Goal: Check status: Verify the current state of an ongoing process or item

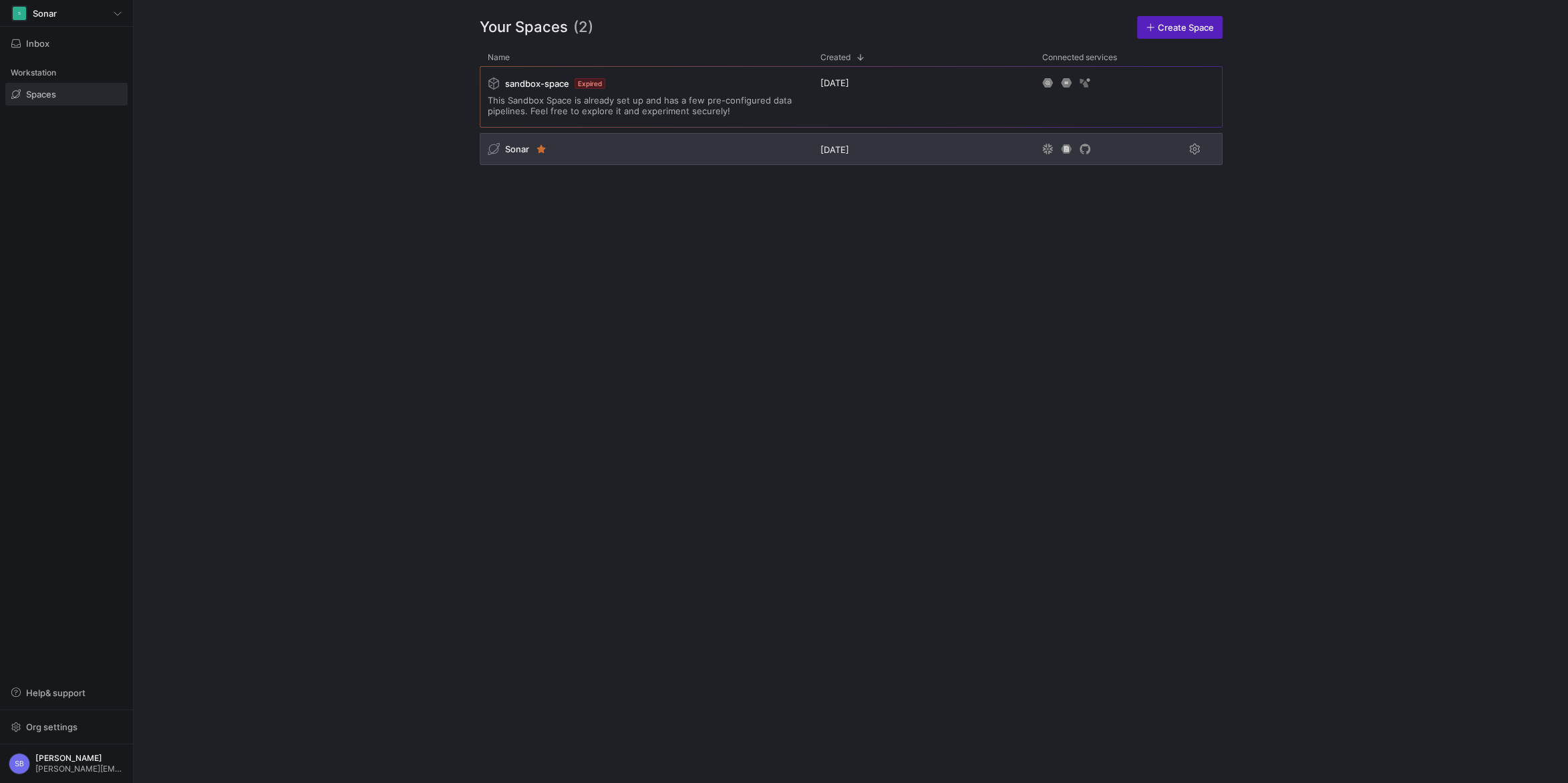
click at [508, 150] on span "Sonar" at bounding box center [517, 149] width 24 height 11
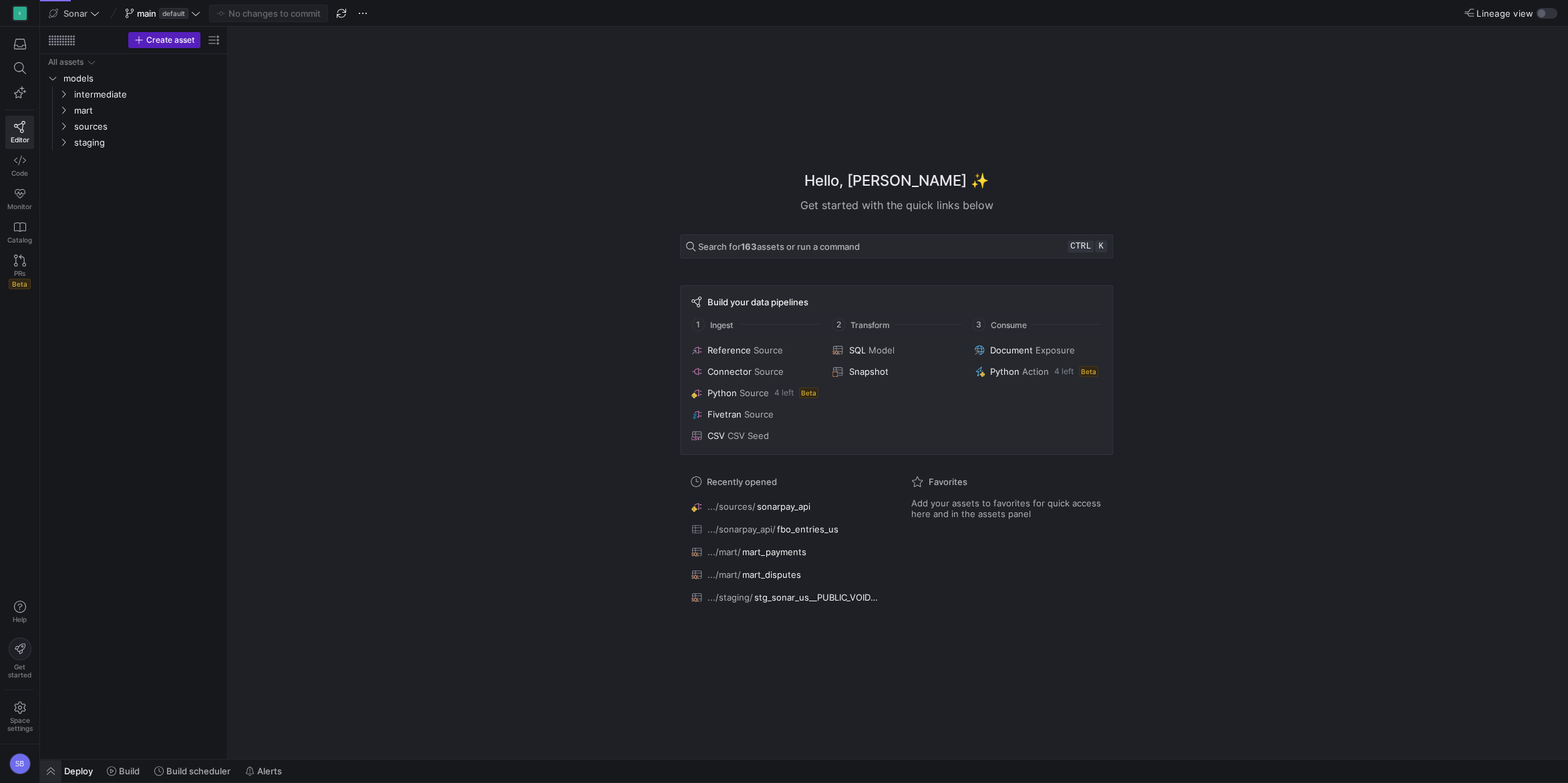
click at [52, 767] on span "button" at bounding box center [51, 771] width 22 height 23
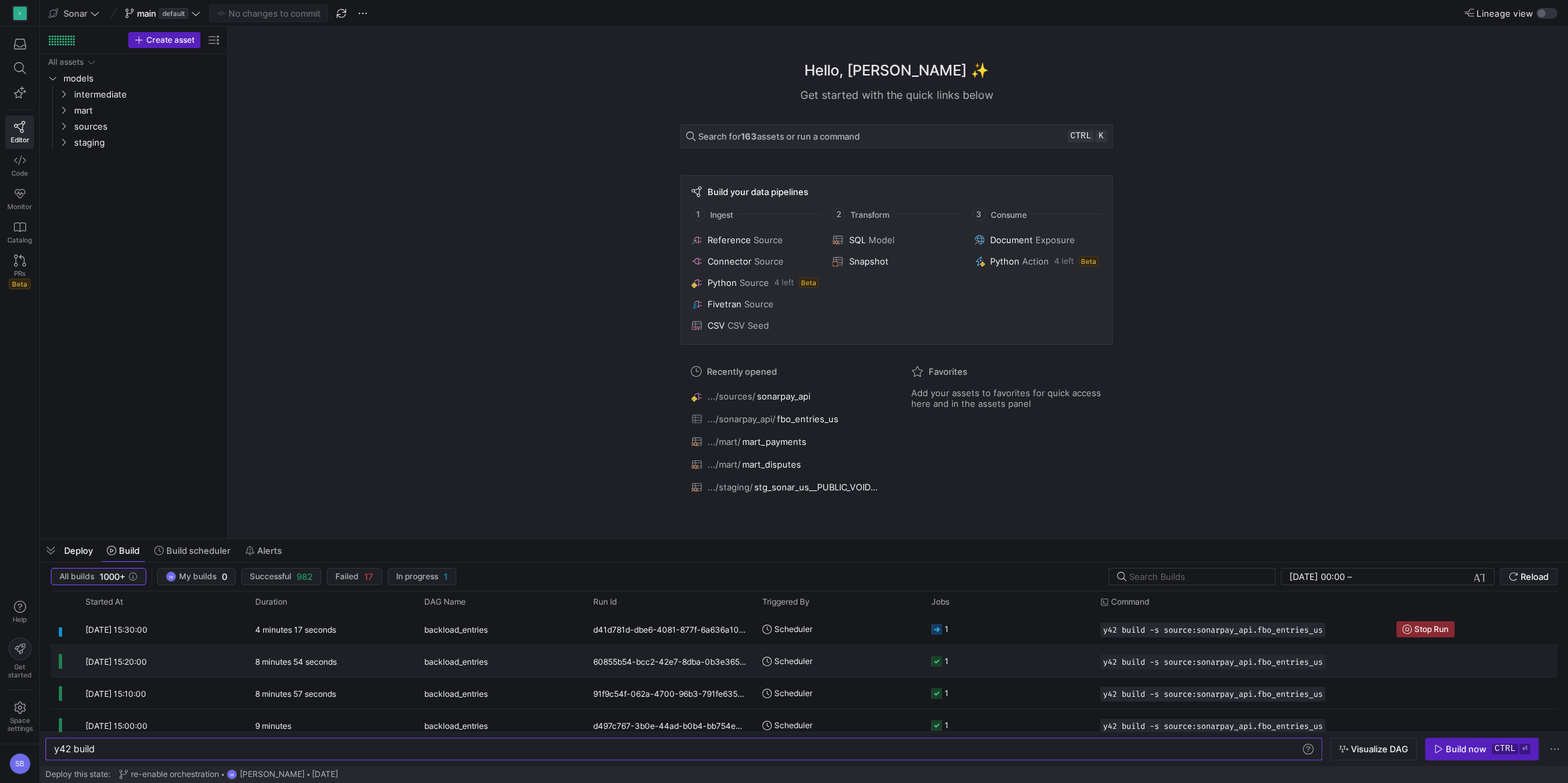
click at [298, 661] on y42-duration "8 minutes 54 seconds" at bounding box center [296, 662] width 81 height 10
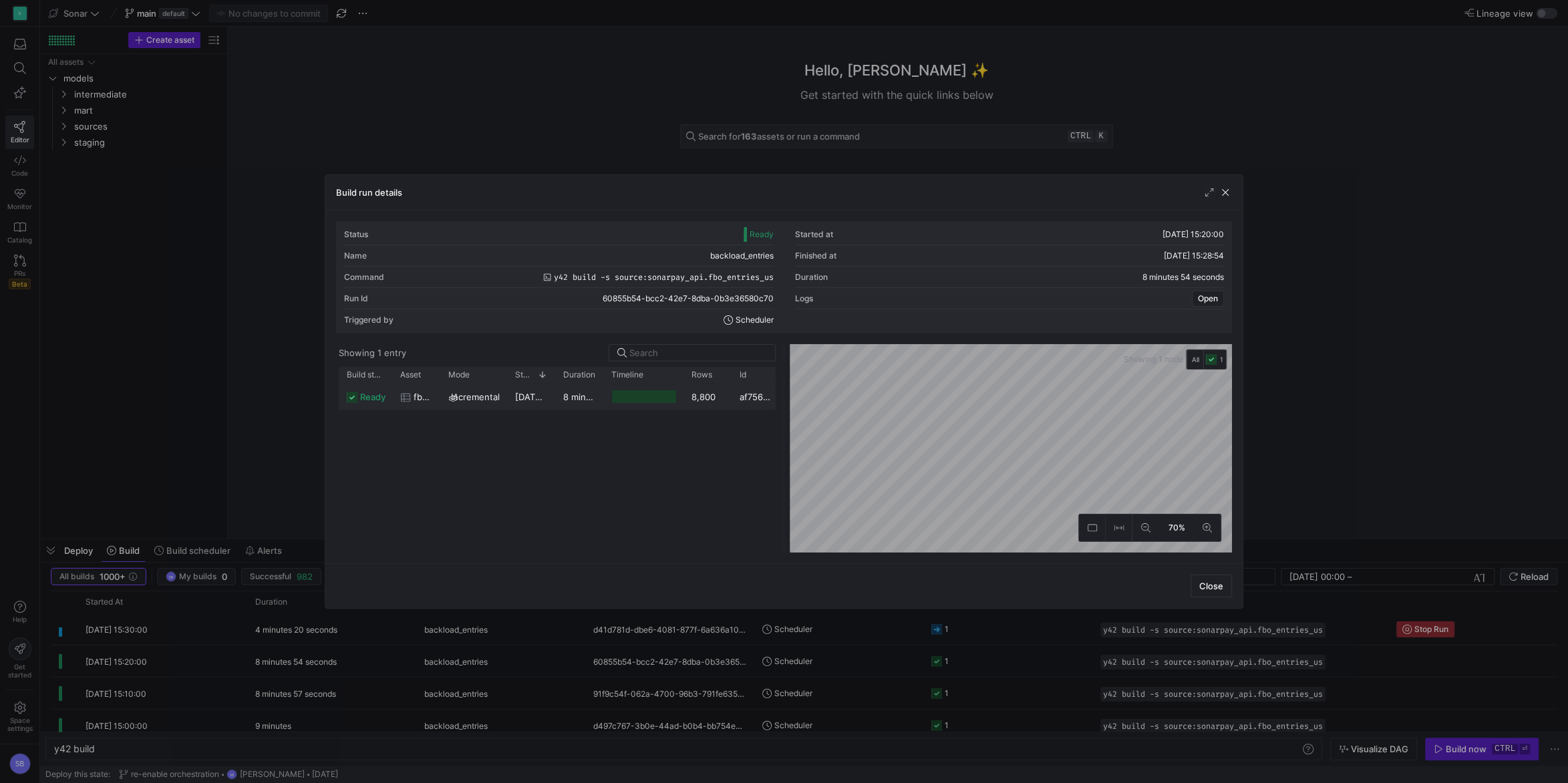
click at [587, 392] on y42-duration "8 minutes 51 seconds" at bounding box center [609, 397] width 92 height 11
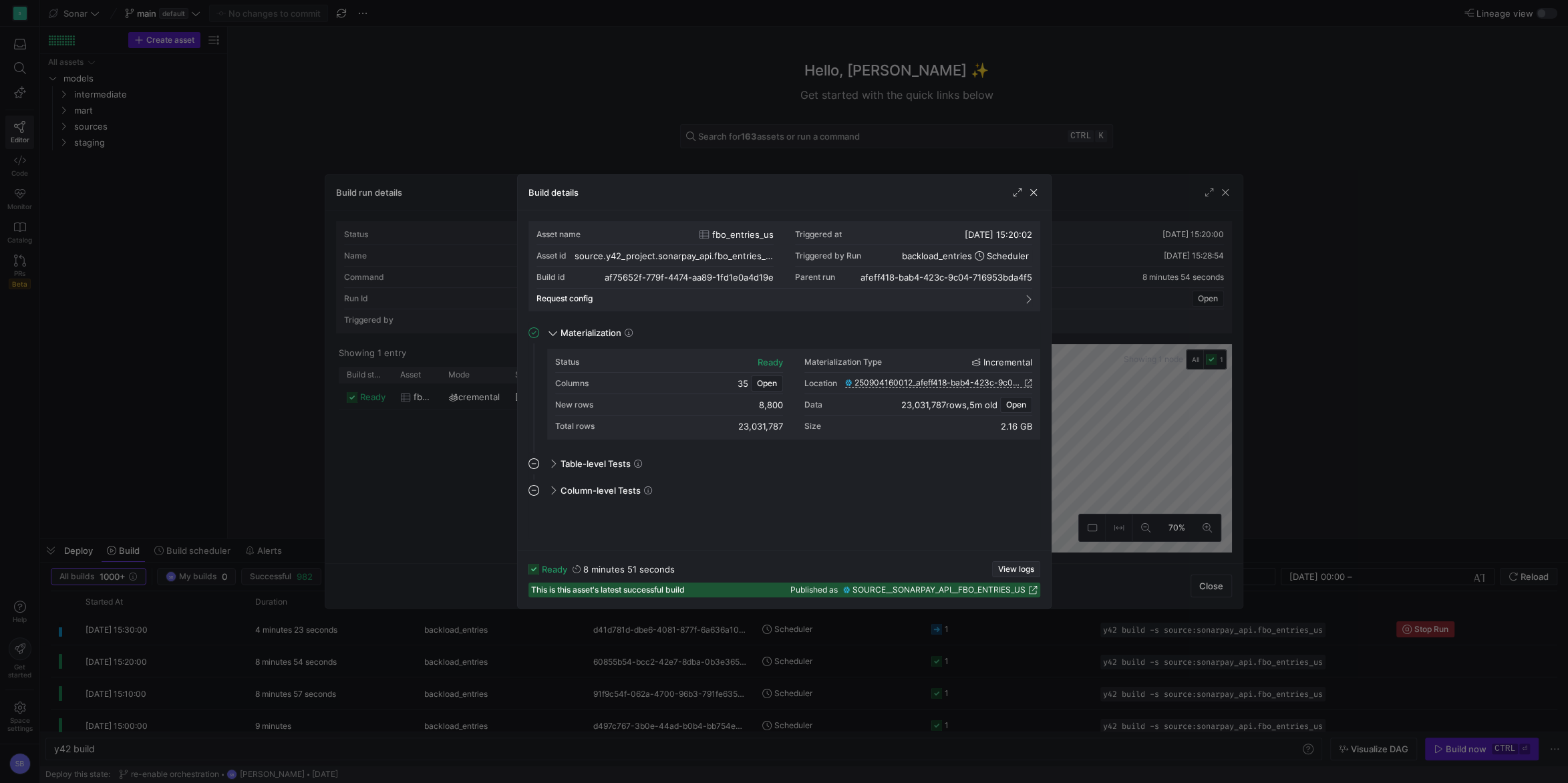
click at [1004, 569] on span "View logs" at bounding box center [1016, 569] width 36 height 9
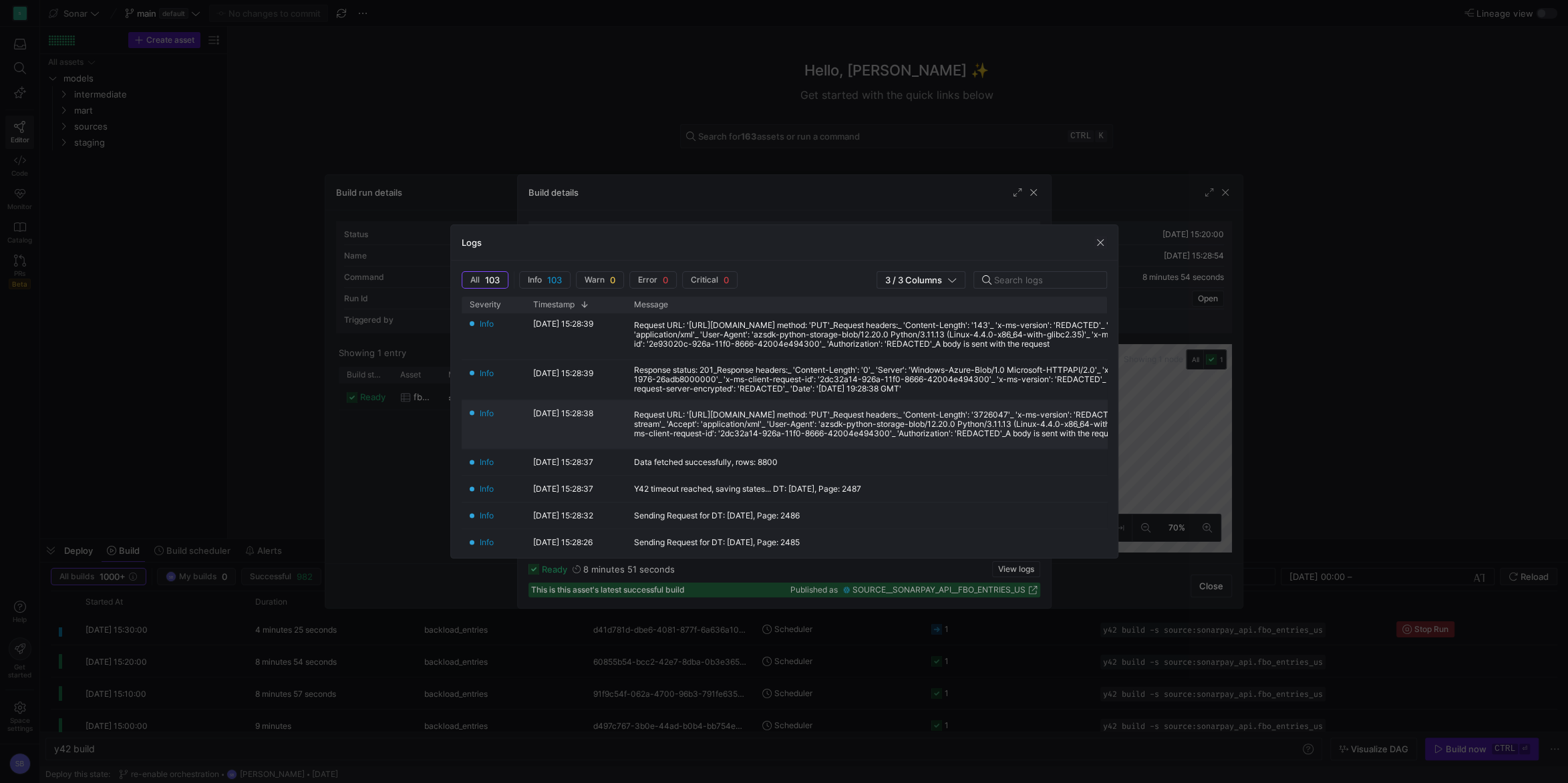
scroll to position [187, 0]
click at [1102, 244] on span "button" at bounding box center [1100, 243] width 14 height 14
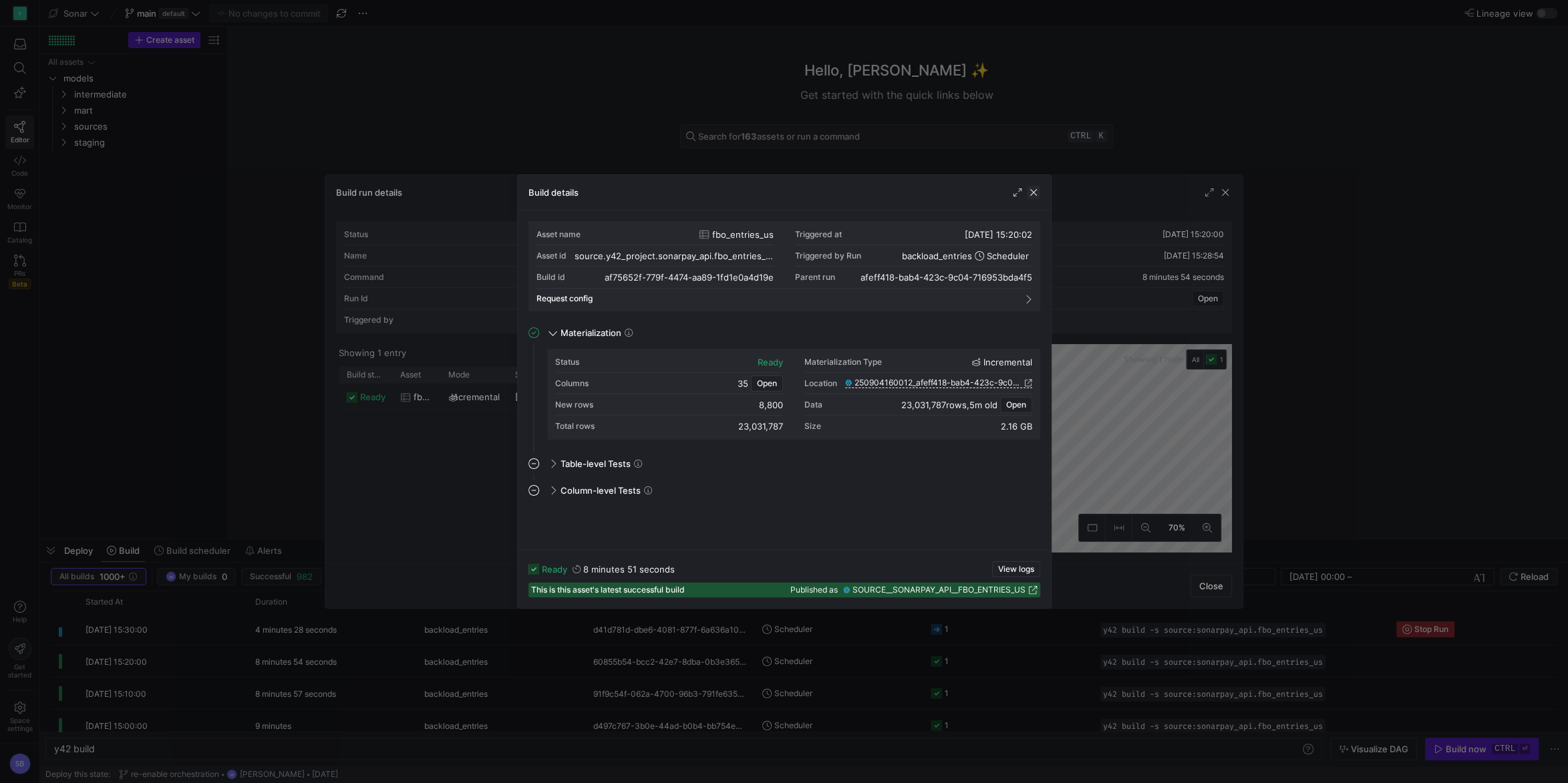
click at [1039, 188] on span "button" at bounding box center [1034, 193] width 14 height 14
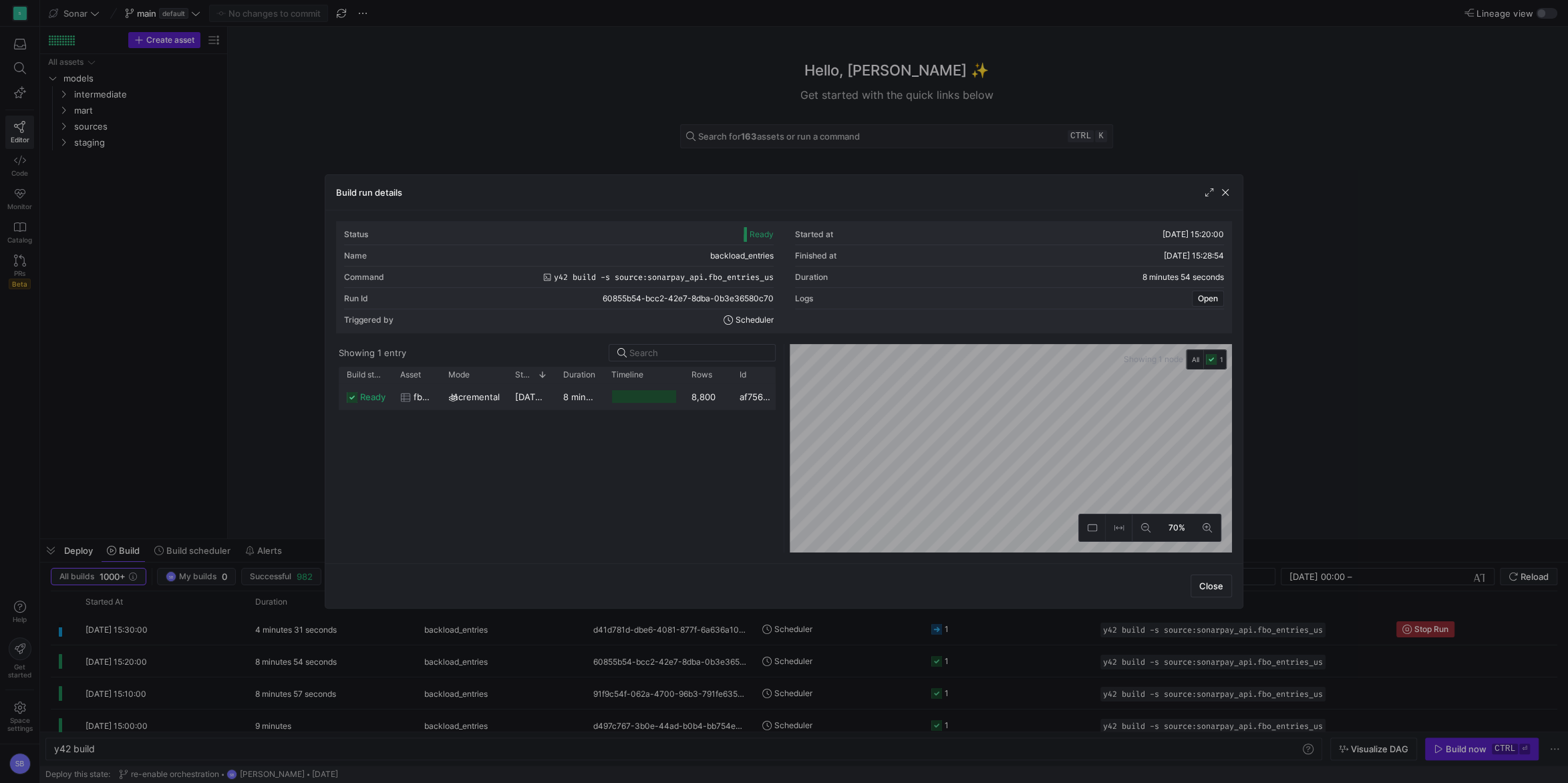
click at [571, 398] on y42-duration "8 minutes 51 seconds" at bounding box center [609, 397] width 92 height 11
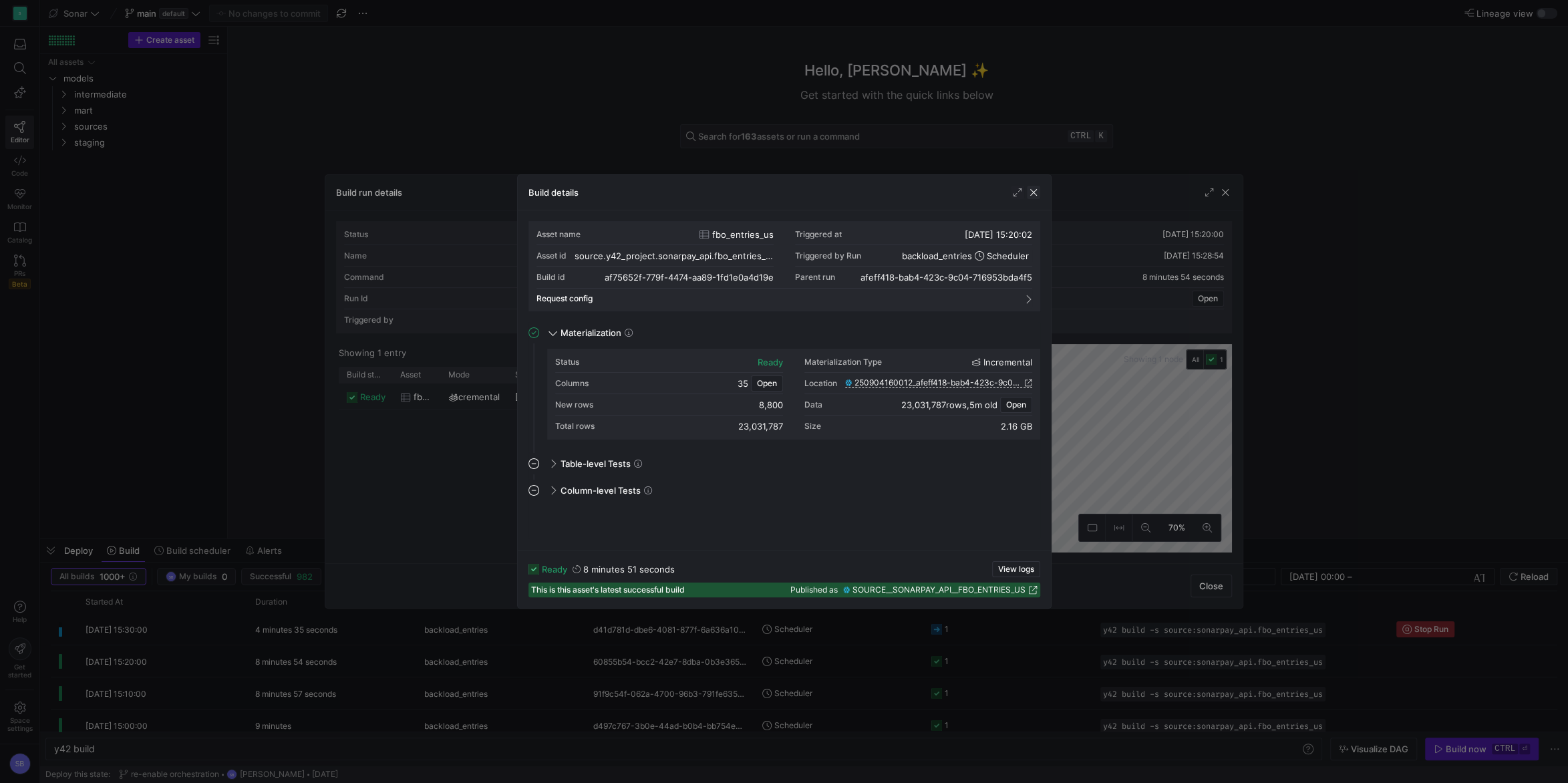
click at [1034, 189] on span "button" at bounding box center [1034, 193] width 14 height 14
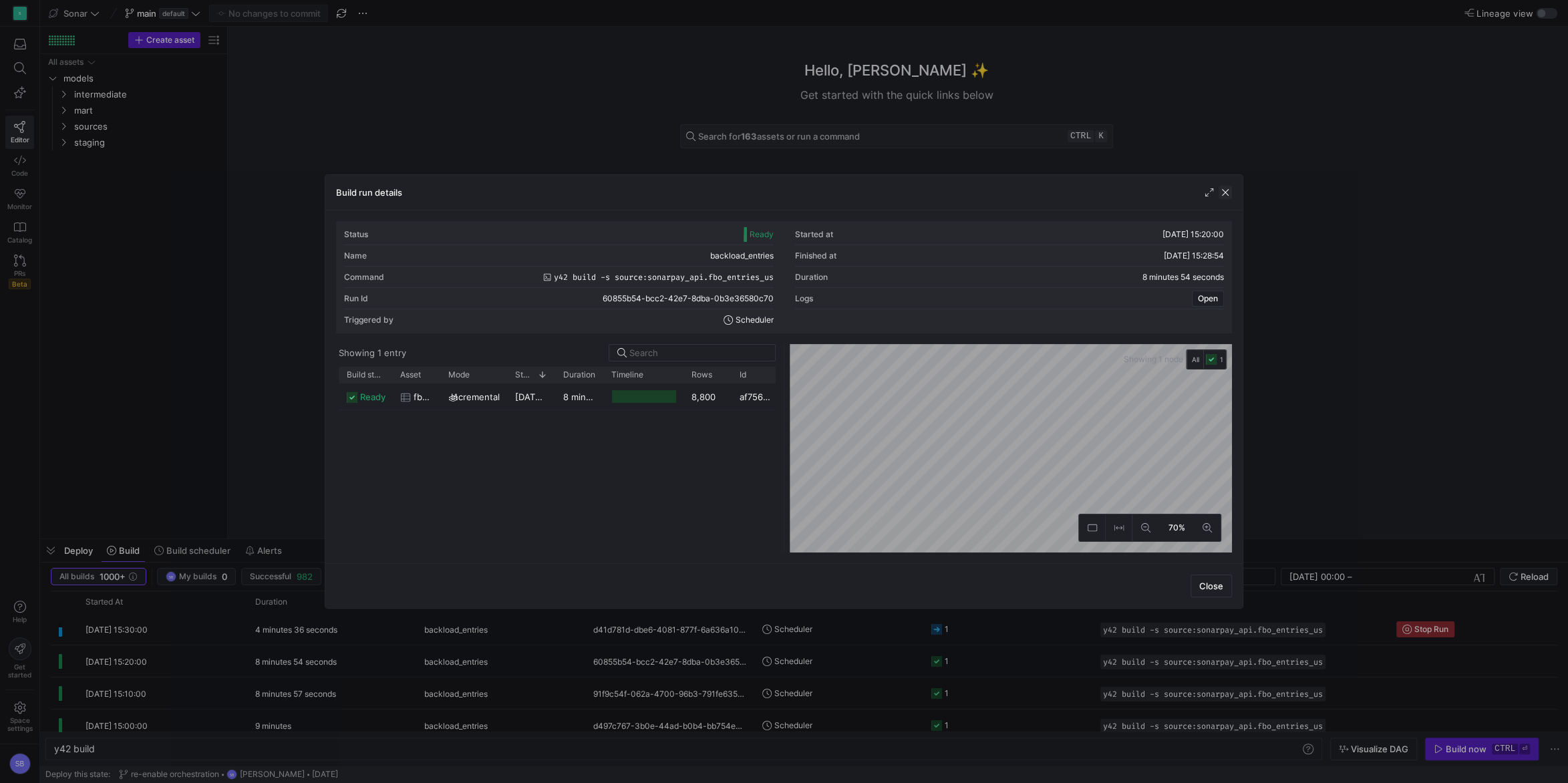
click at [1228, 195] on span "button" at bounding box center [1225, 193] width 14 height 14
